Goal: Navigation & Orientation: Understand site structure

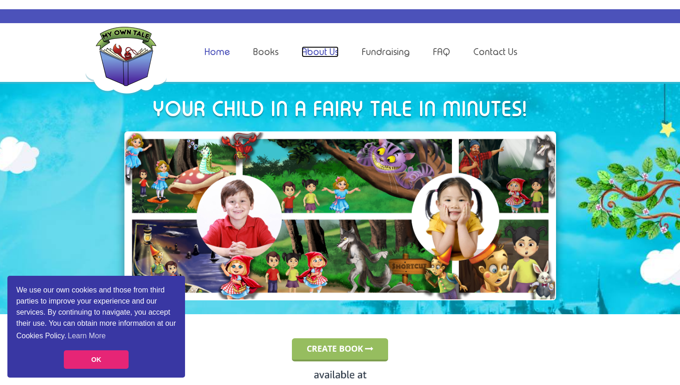
click at [320, 52] on link "About Us" at bounding box center [320, 51] width 37 height 11
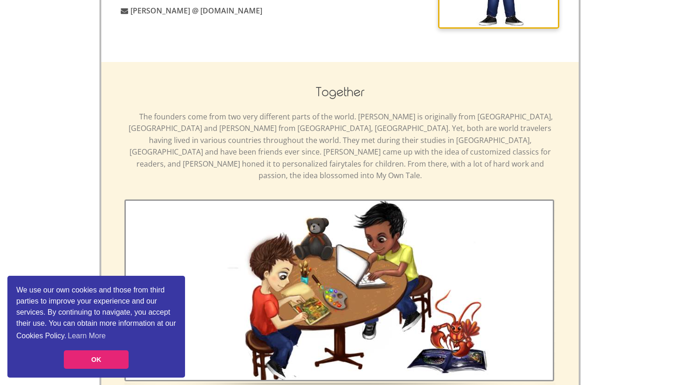
scroll to position [610, 0]
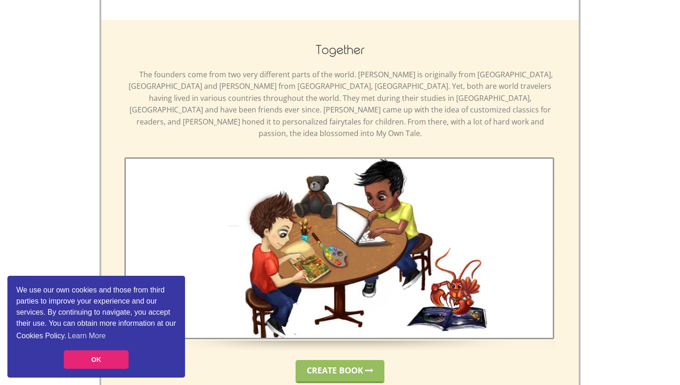
click at [339, 121] on p "The founders come from two very different parts of the world. [PERSON_NAME] is …" at bounding box center [339, 104] width 431 height 71
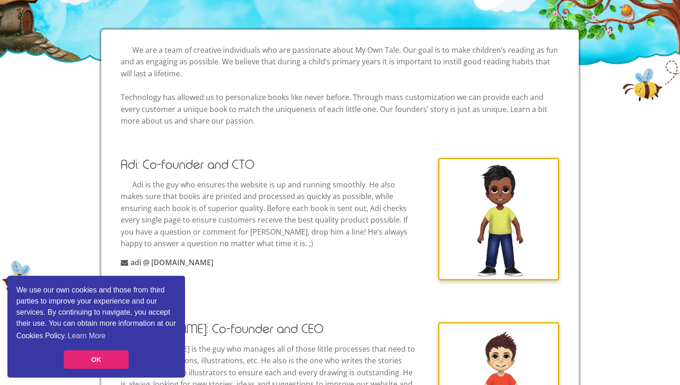
scroll to position [0, 0]
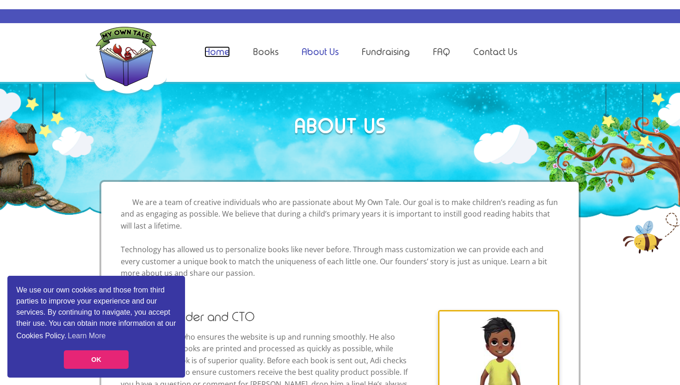
click at [222, 49] on link "Home" at bounding box center [216, 51] width 25 height 11
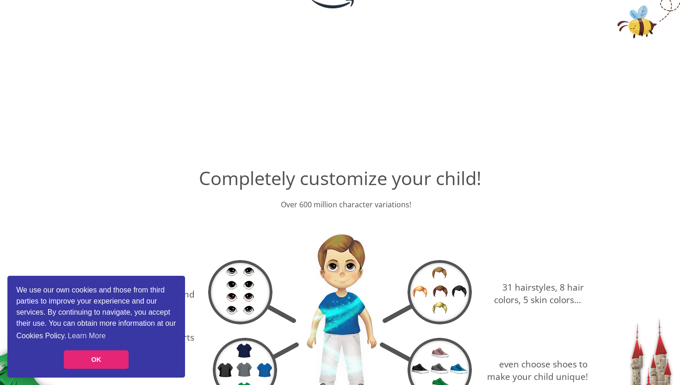
scroll to position [266, 0]
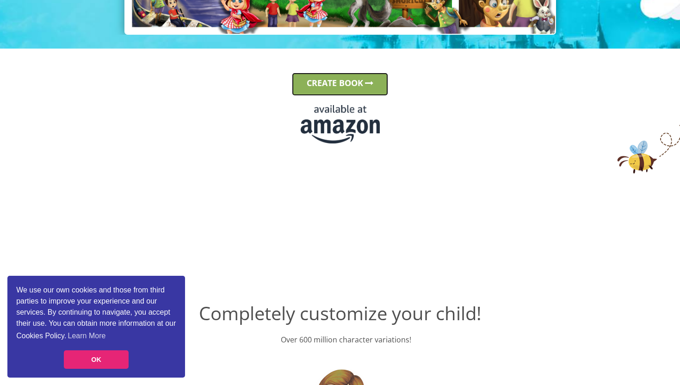
click at [352, 74] on link "CREATE BOOK" at bounding box center [340, 84] width 96 height 23
